Goal: Information Seeking & Learning: Learn about a topic

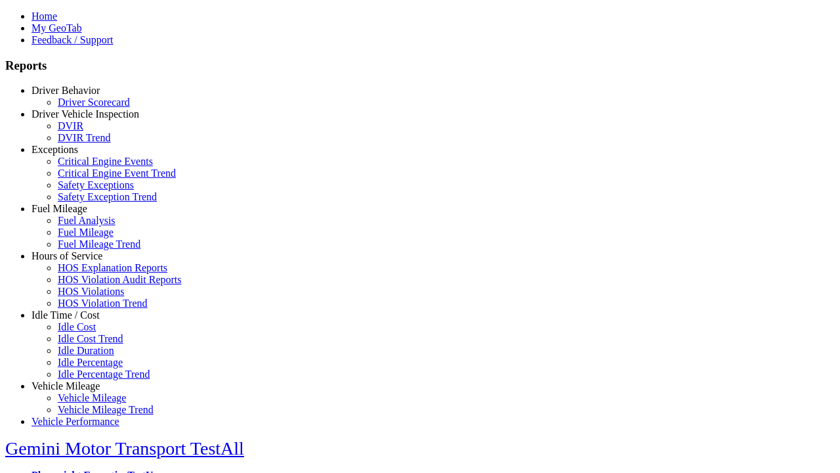
click at [76, 155] on link "Exceptions" at bounding box center [55, 149] width 47 height 11
click at [85, 202] on link "Safety Exception Trend" at bounding box center [107, 196] width 99 height 11
select select
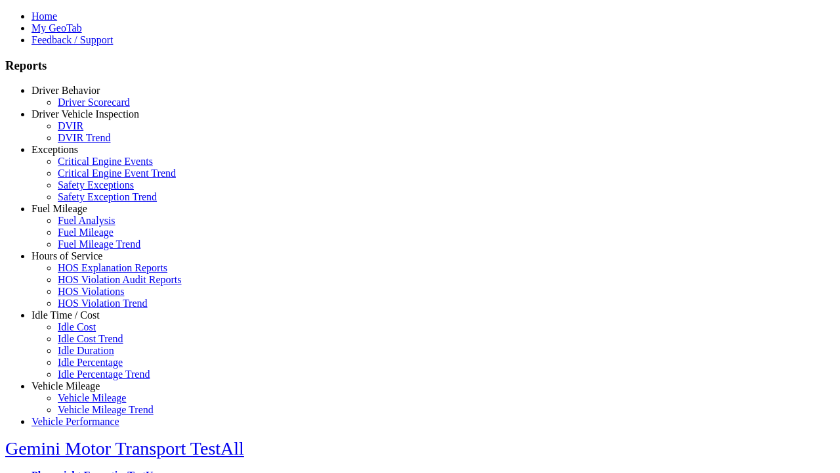
select select
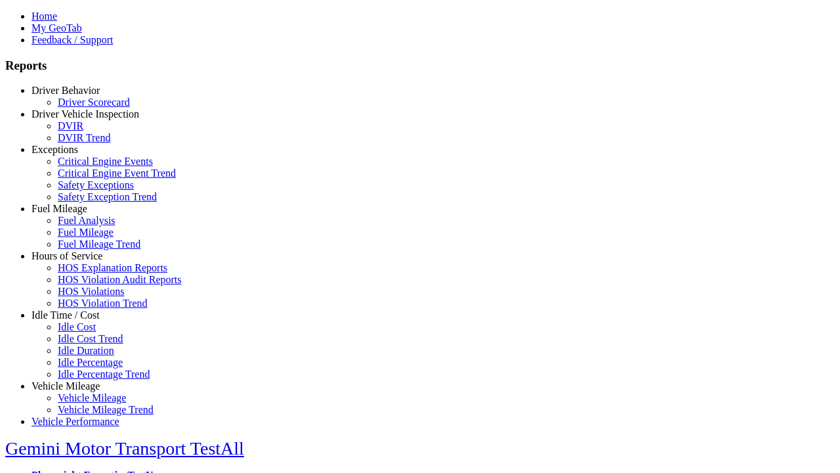
select select
